Goal: Book appointment/travel/reservation

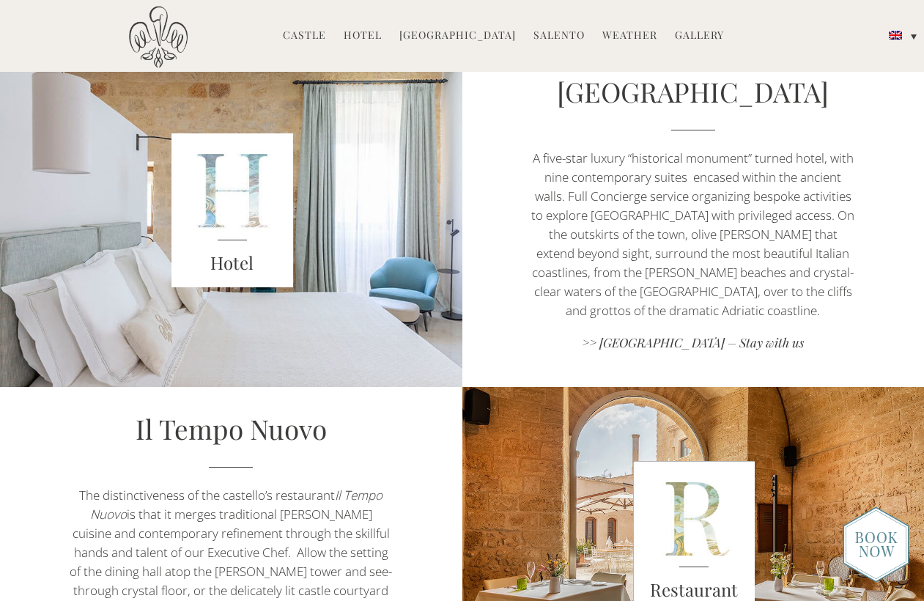
scroll to position [685, 0]
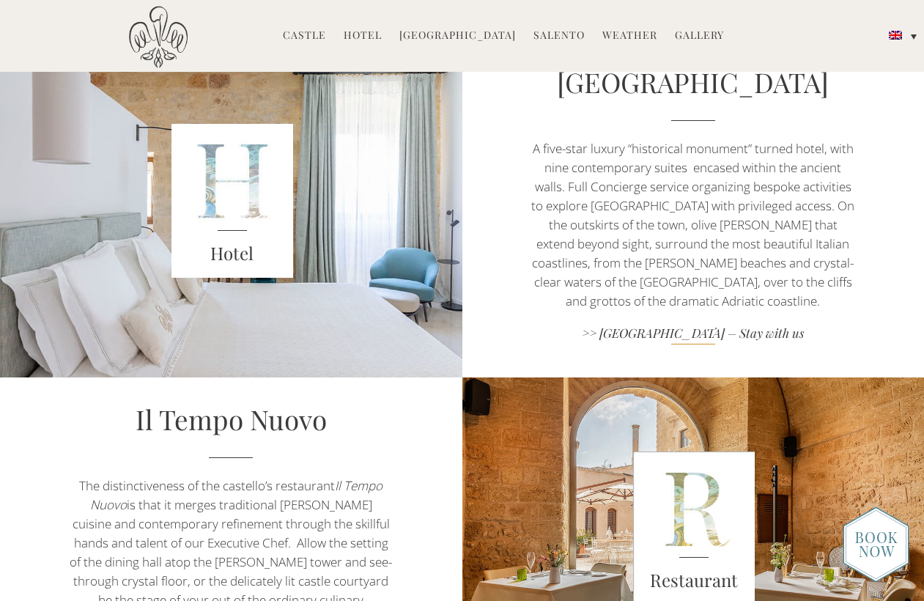
click at [764, 331] on link ">> Castello di Ugento – Stay with us" at bounding box center [692, 335] width 323 height 20
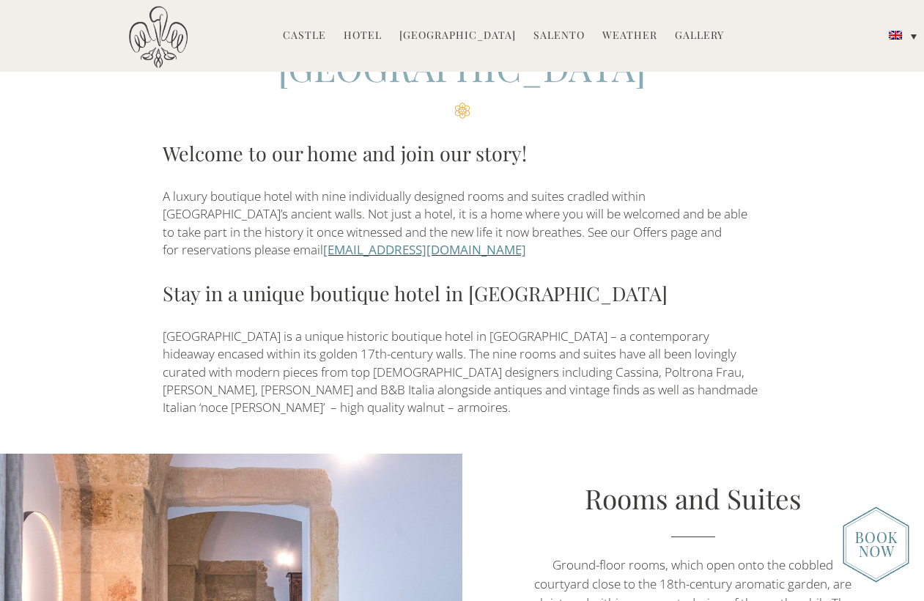
scroll to position [500, 0]
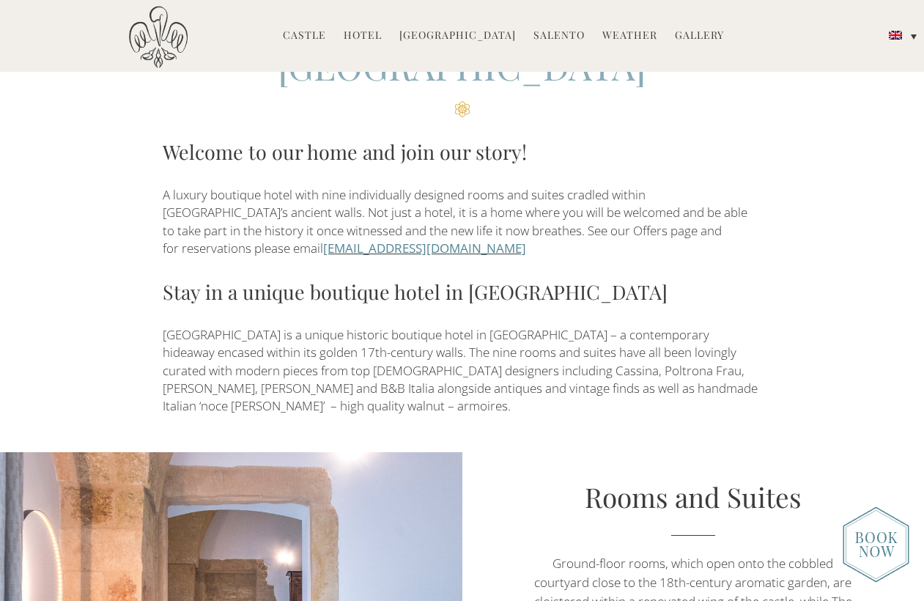
click at [446, 240] on link "[EMAIL_ADDRESS][DOMAIN_NAME]" at bounding box center [424, 248] width 203 height 17
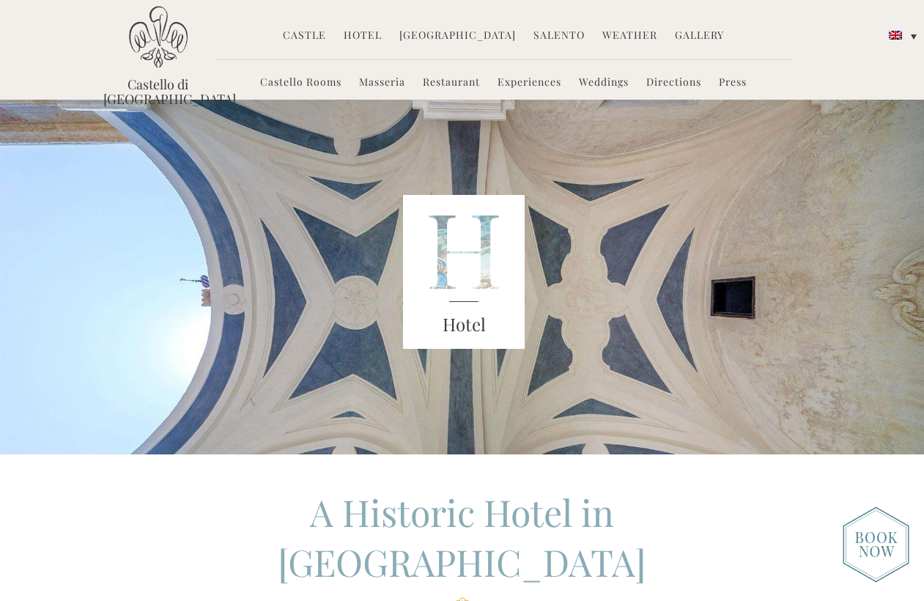
scroll to position [0, 0]
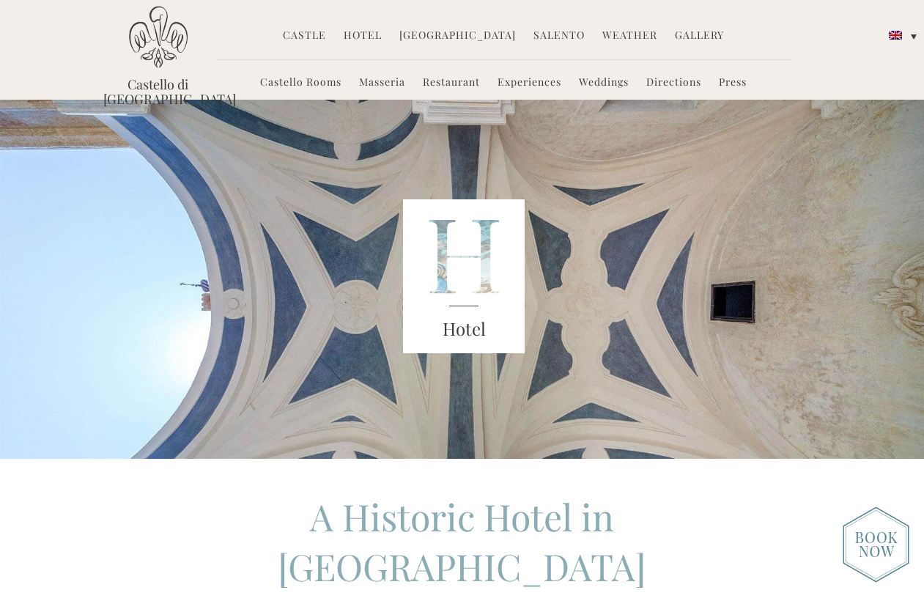
click at [303, 84] on link "Castello Rooms" at bounding box center [300, 83] width 81 height 17
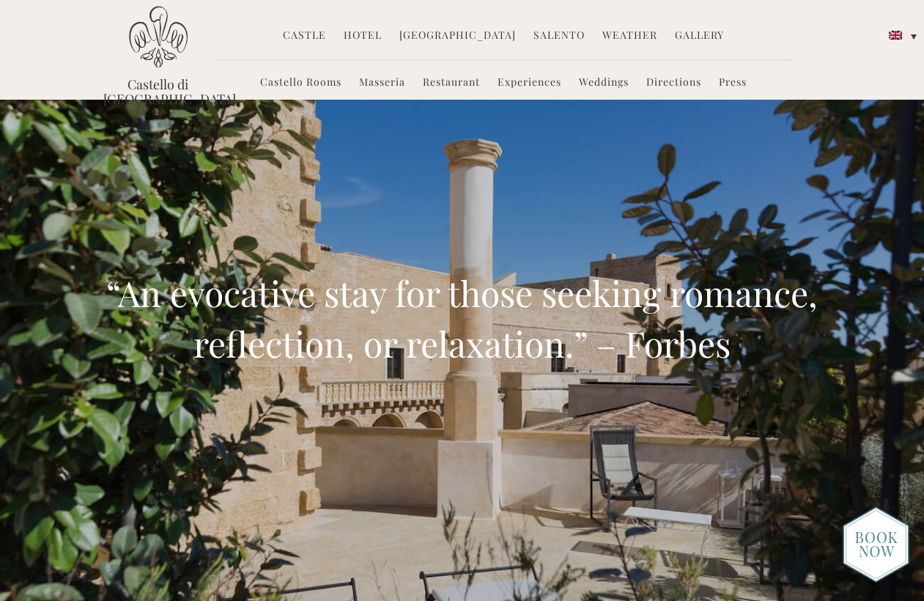
click at [369, 37] on link "Hotel" at bounding box center [363, 36] width 38 height 17
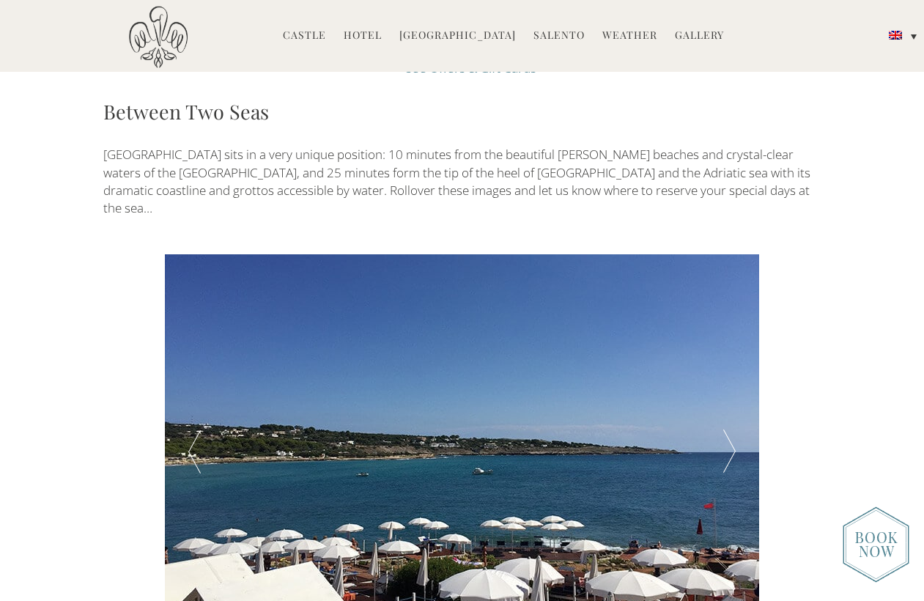
scroll to position [2260, 0]
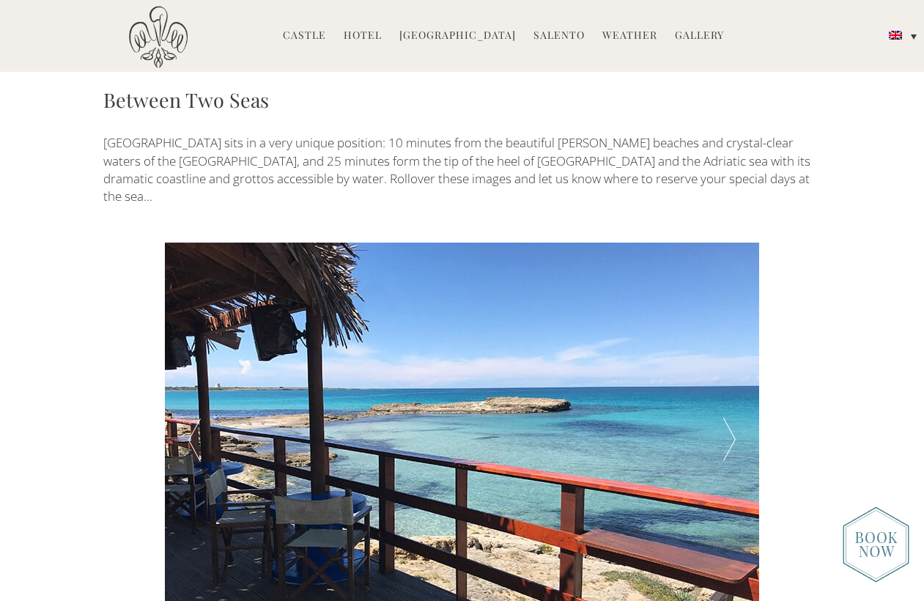
click at [723, 326] on div at bounding box center [729, 441] width 59 height 396
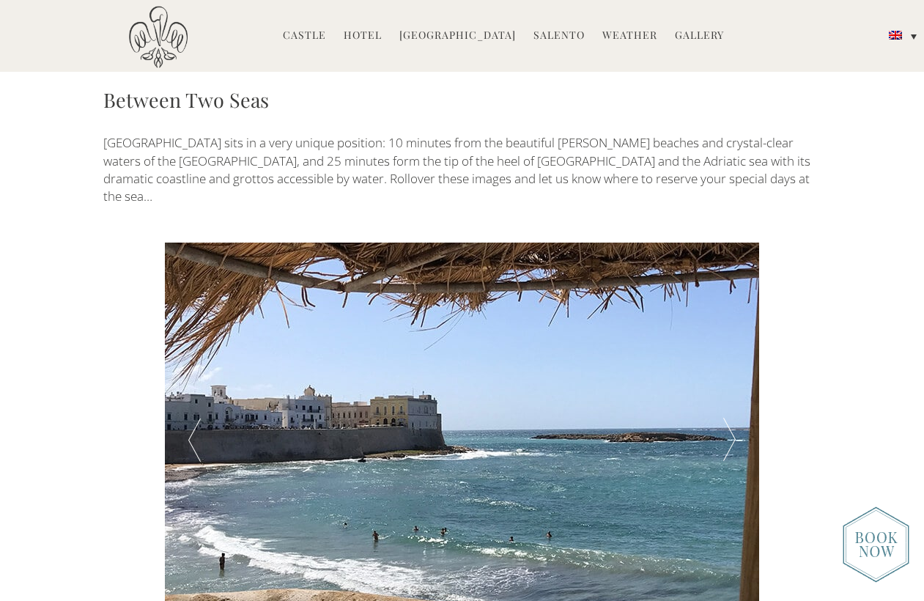
click at [723, 326] on div at bounding box center [729, 441] width 59 height 396
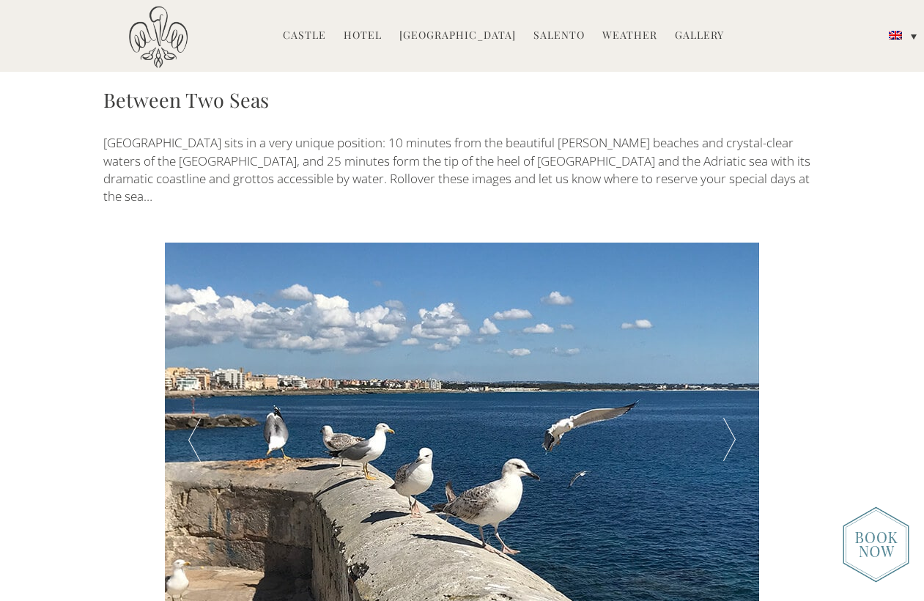
click at [737, 336] on div at bounding box center [729, 441] width 59 height 396
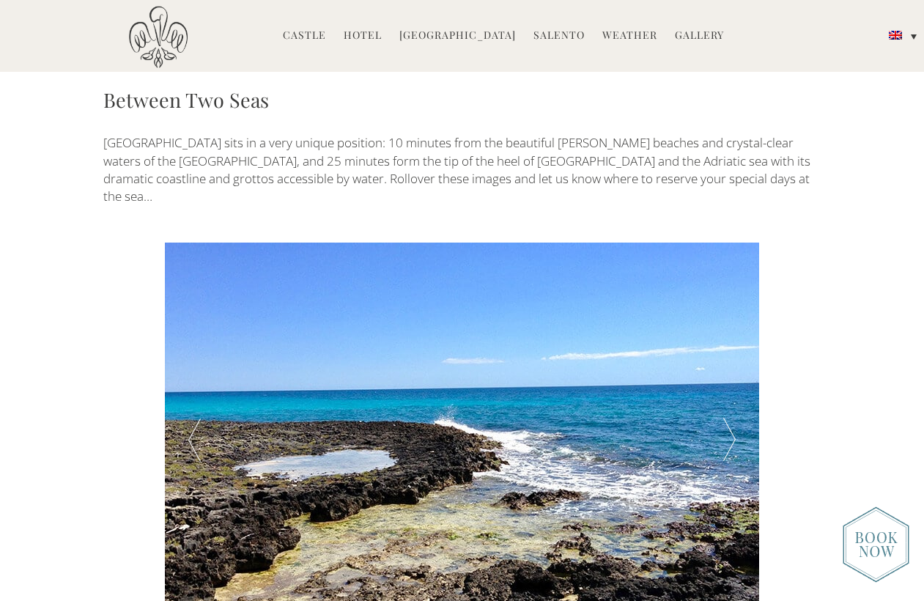
click at [737, 336] on div at bounding box center [729, 441] width 59 height 396
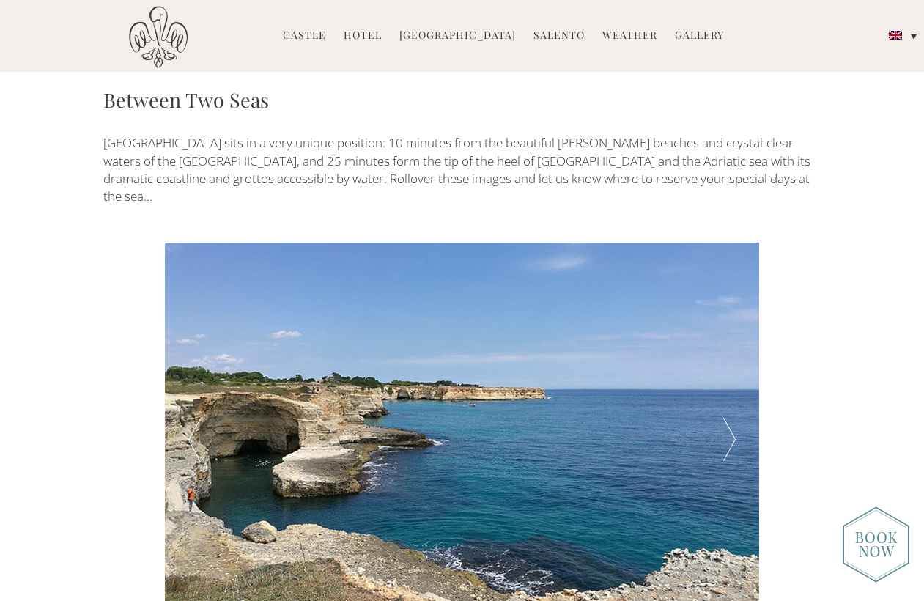
click at [737, 336] on div at bounding box center [729, 441] width 59 height 396
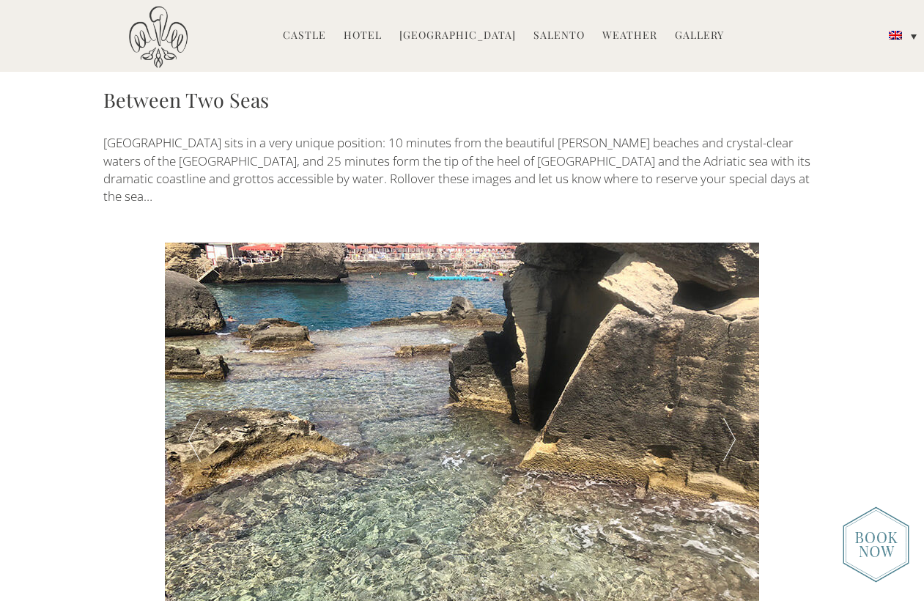
click at [737, 336] on div at bounding box center [729, 441] width 59 height 396
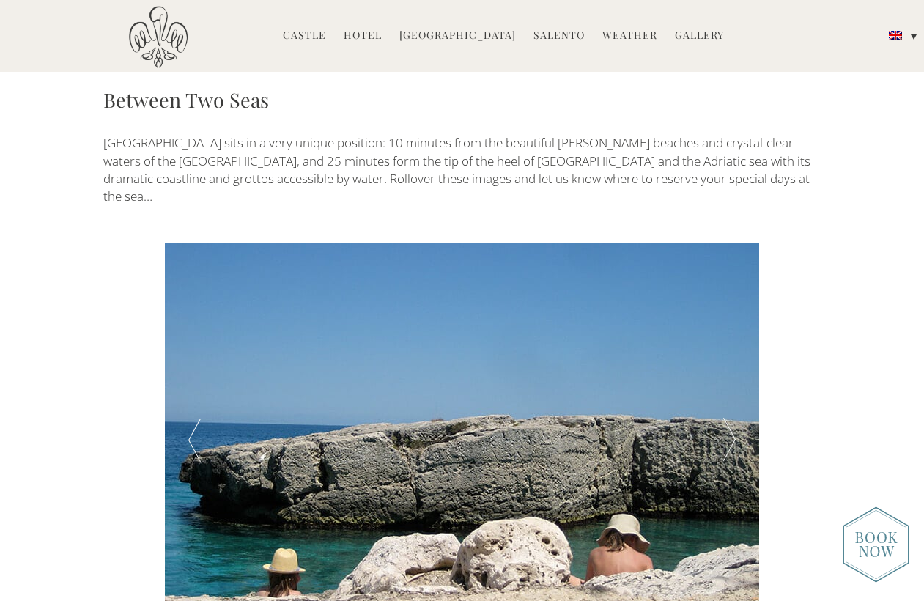
click at [737, 336] on div at bounding box center [729, 441] width 59 height 396
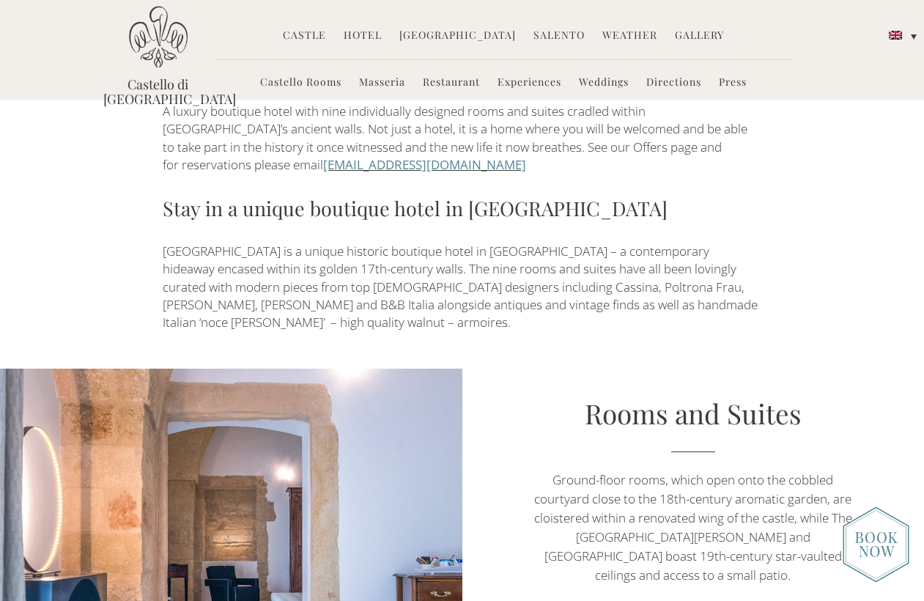
scroll to position [503, 0]
